Goal: Task Accomplishment & Management: Complete application form

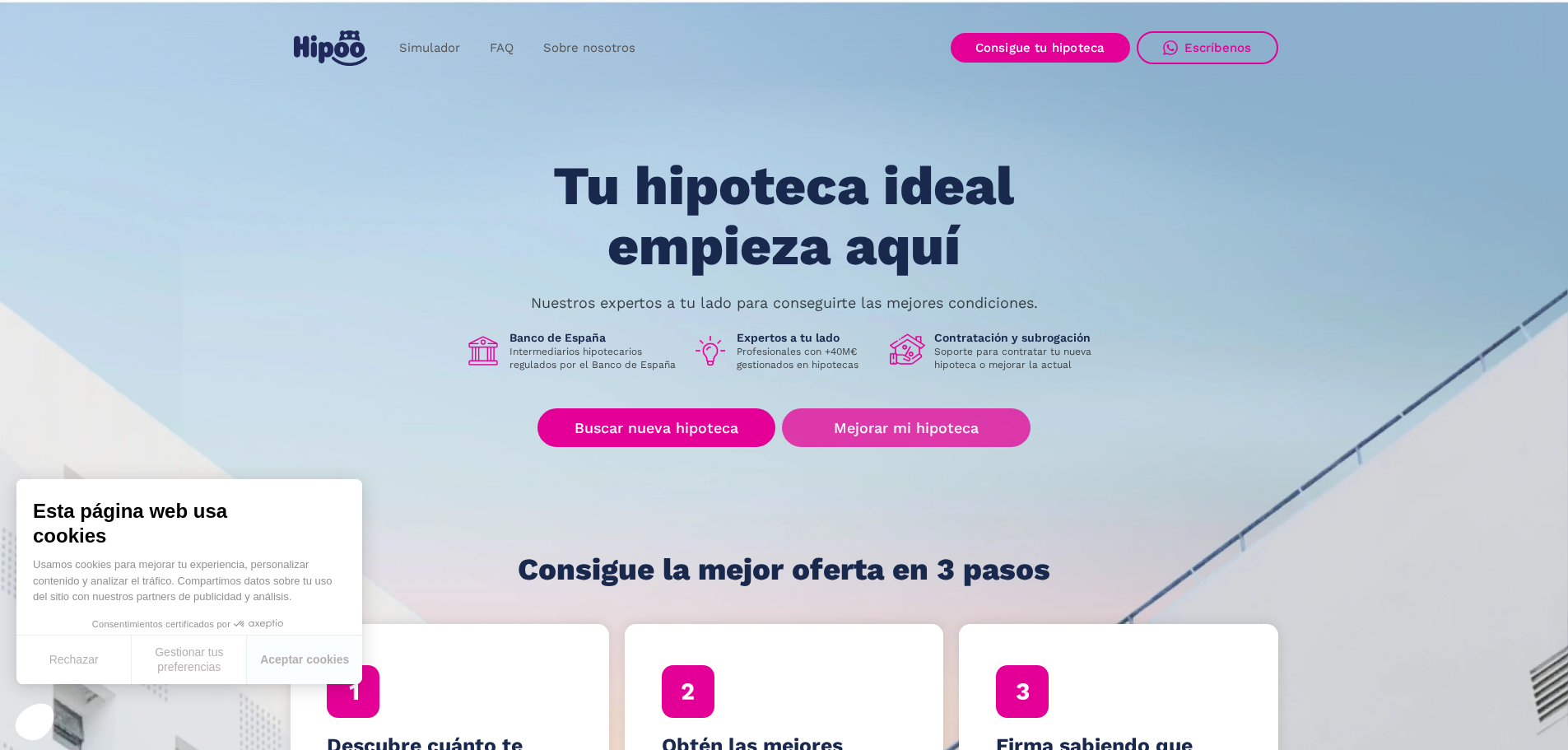
click at [906, 425] on link "Mejorar mi hipoteca" at bounding box center [906, 427] width 248 height 39
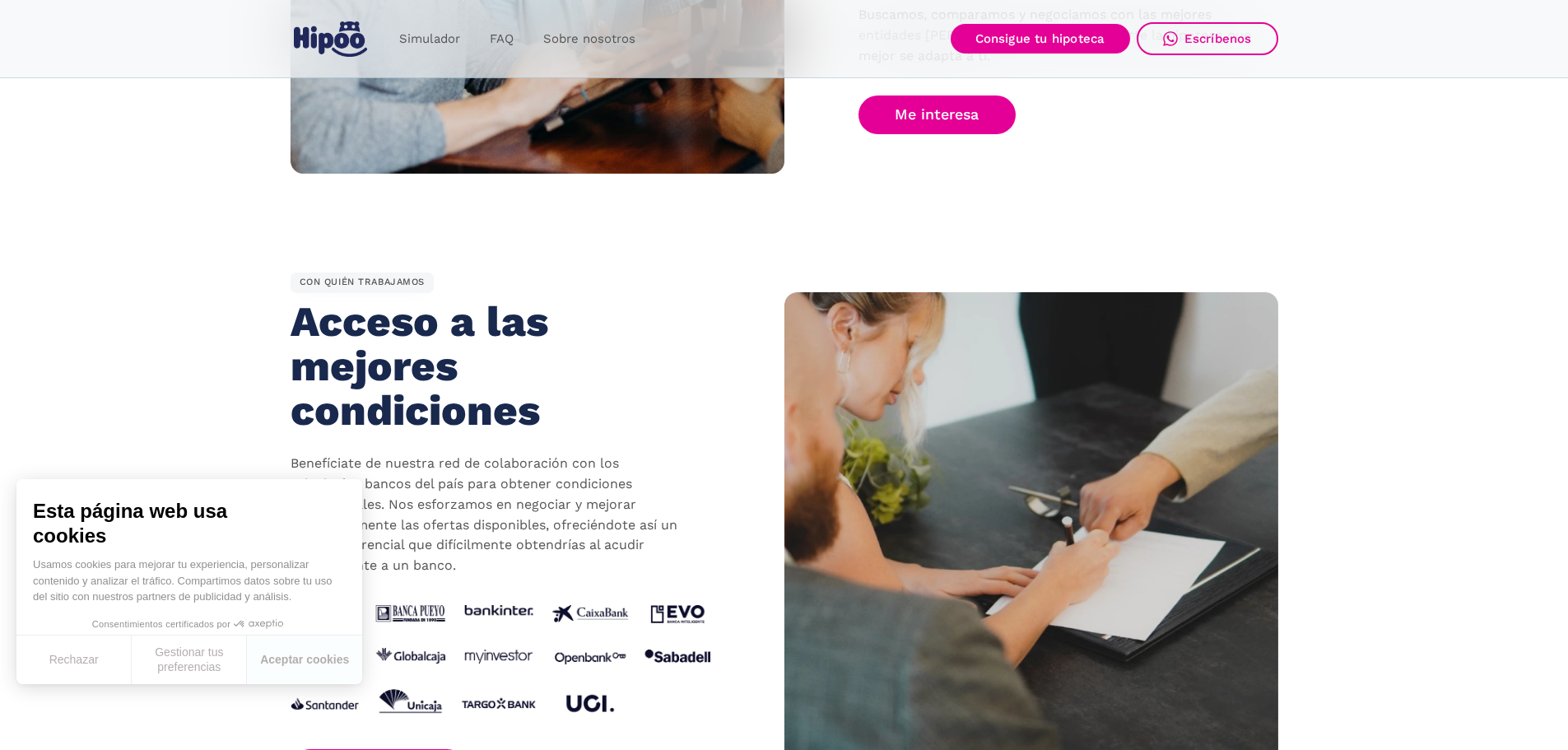
scroll to position [1236, 0]
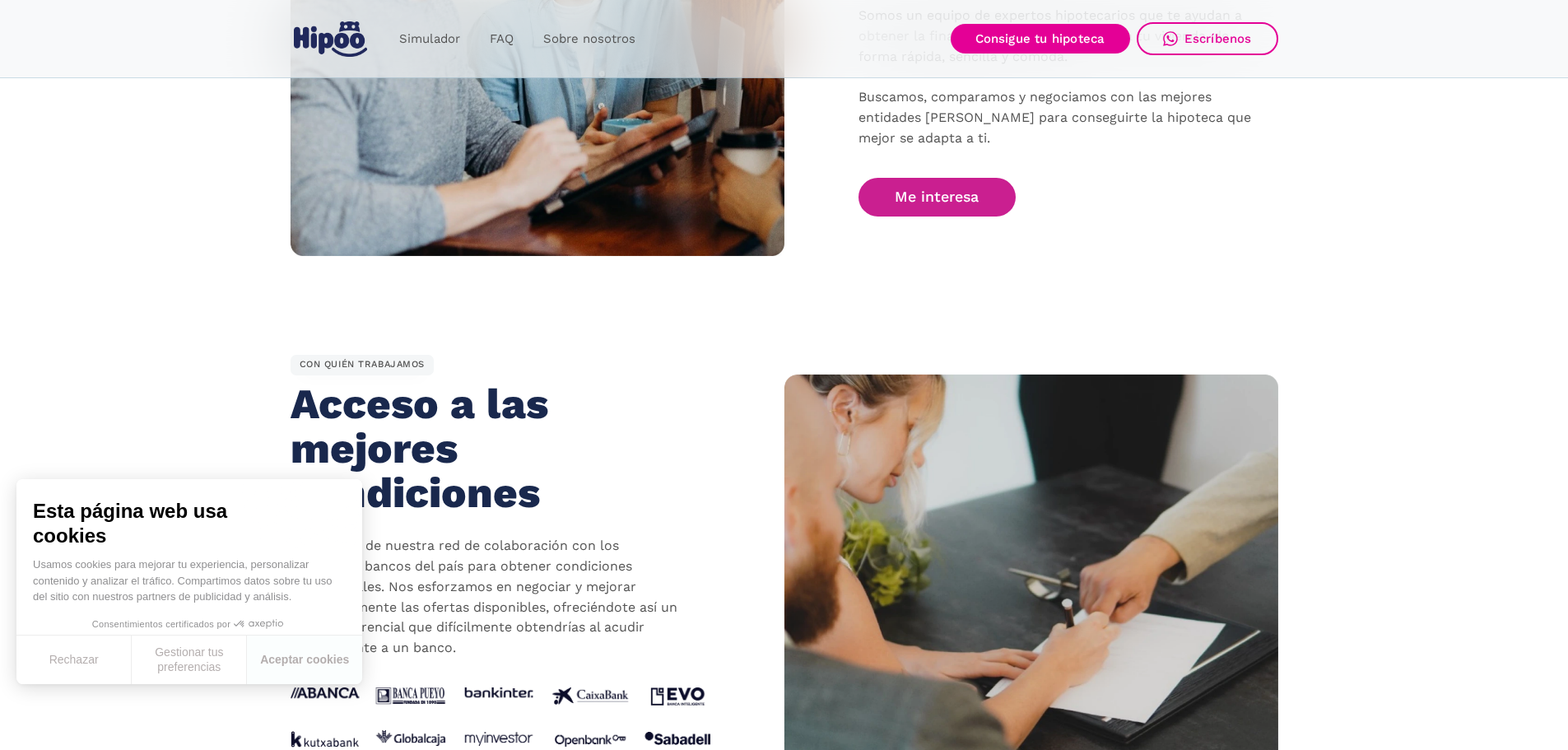
click at [923, 204] on link "Me interesa" at bounding box center [937, 197] width 158 height 39
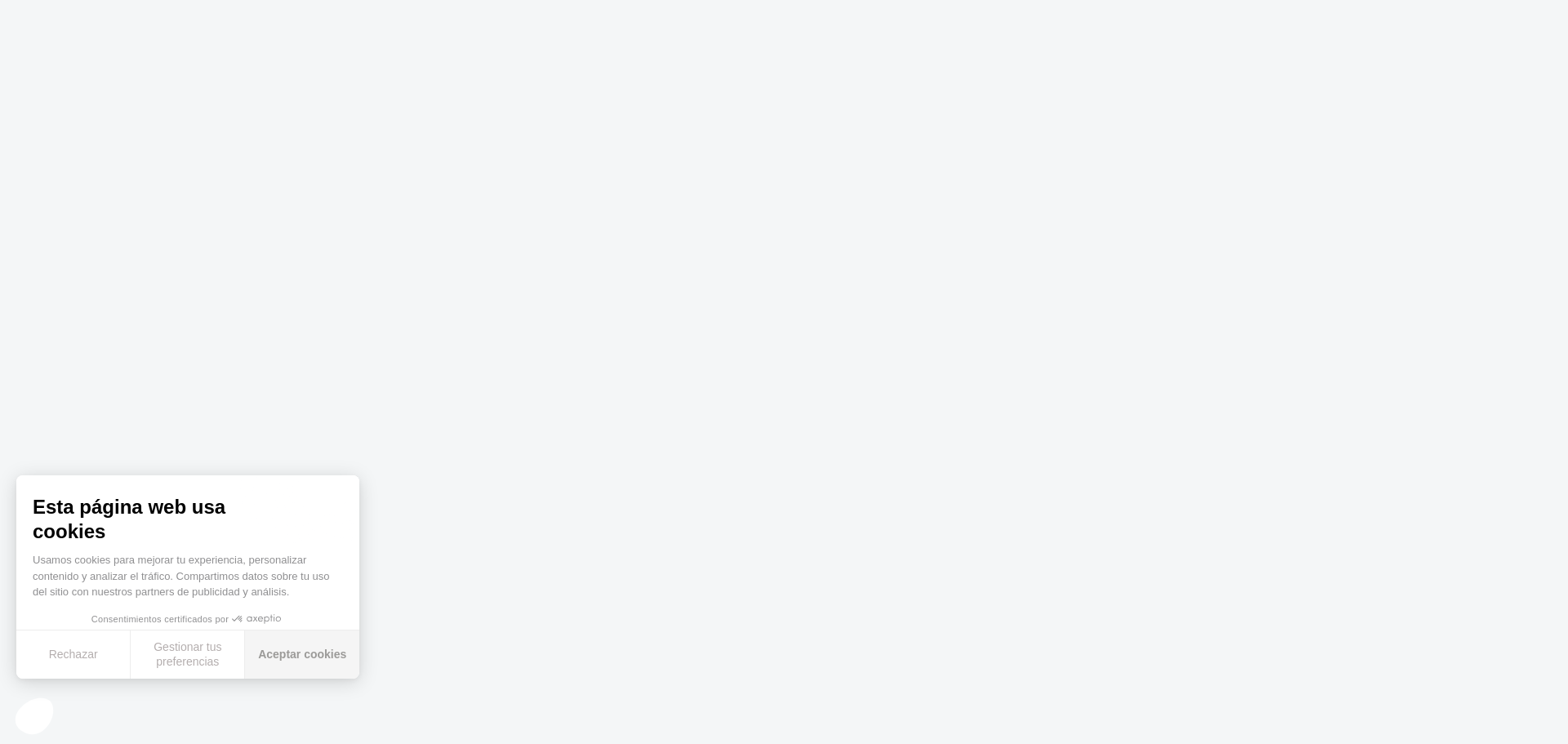
click at [310, 657] on button "Aceptar cookies" at bounding box center [302, 654] width 114 height 48
